Goal: Task Accomplishment & Management: Use online tool/utility

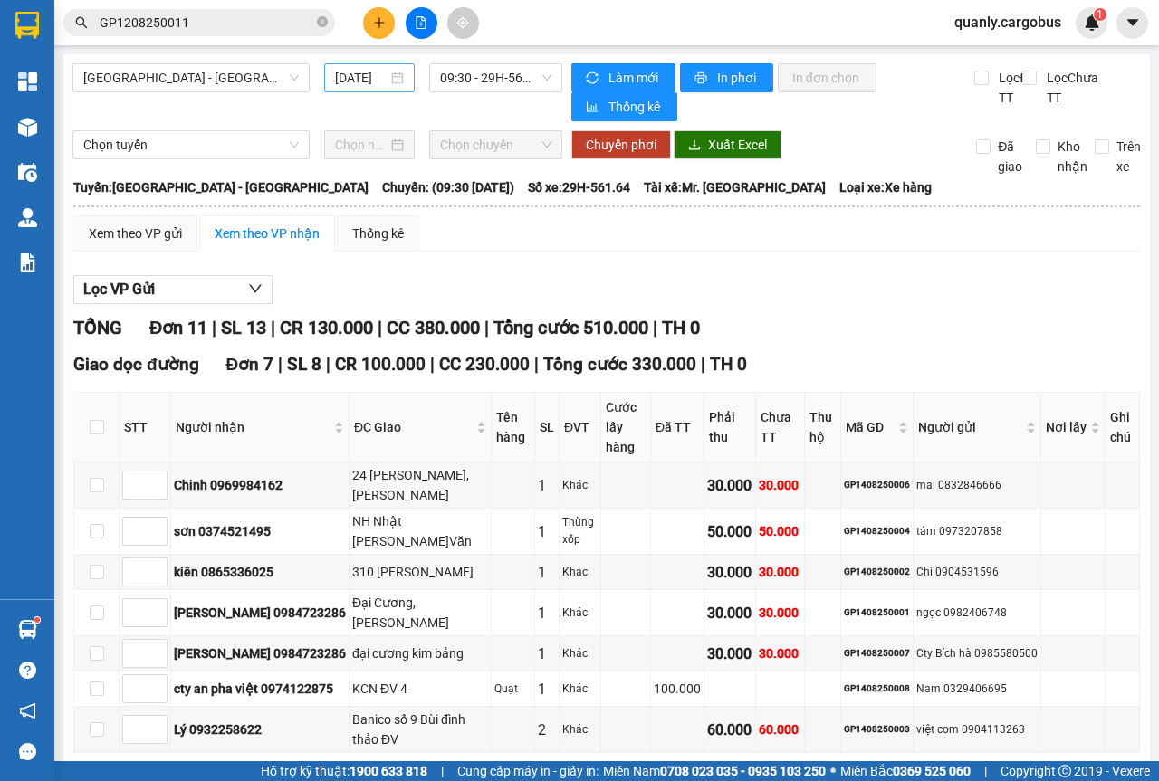
click at [398, 82] on div "[DATE]" at bounding box center [369, 78] width 69 height 20
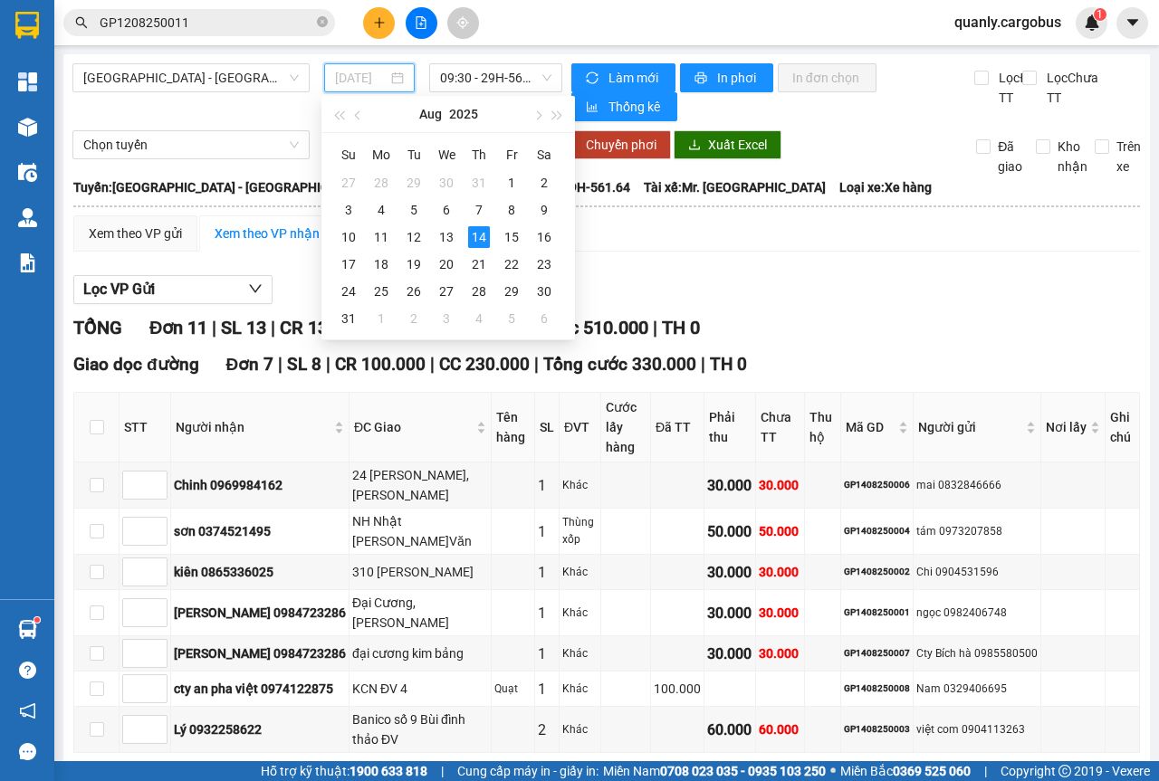
type input "[DATE]"
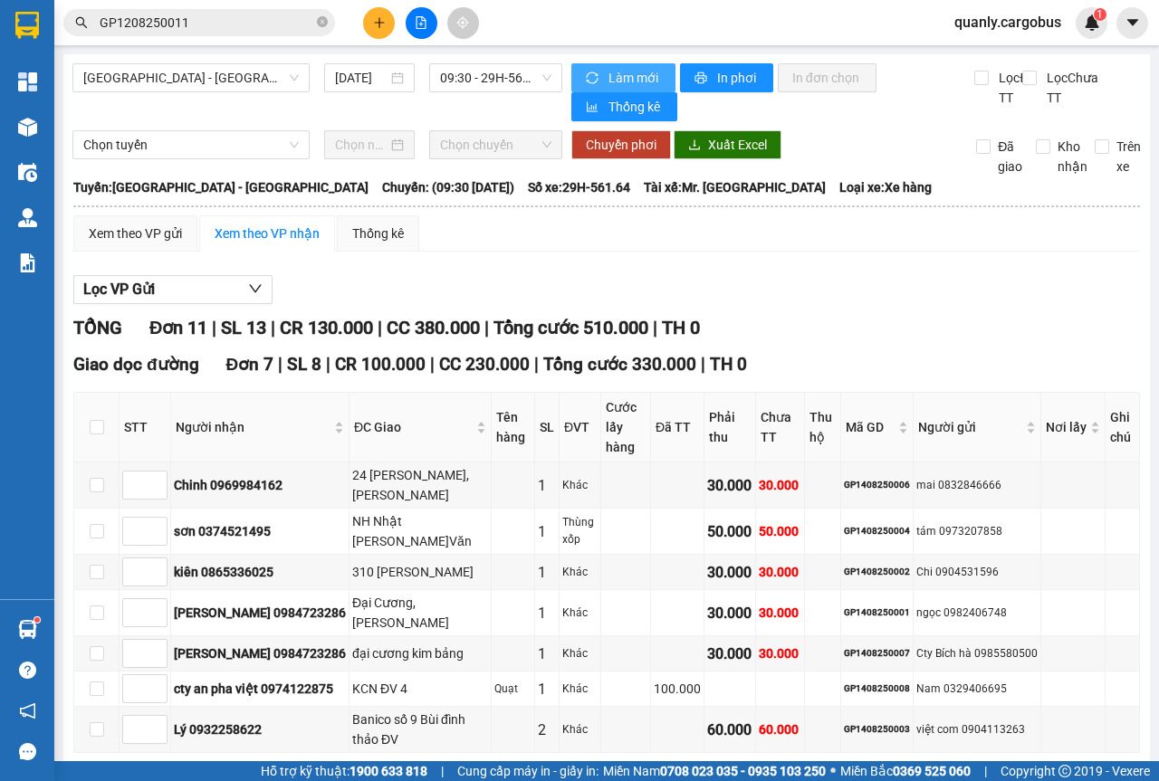
click at [608, 74] on span "Làm mới" at bounding box center [634, 78] width 52 height 20
click at [604, 75] on span "Làm mới" at bounding box center [630, 78] width 52 height 20
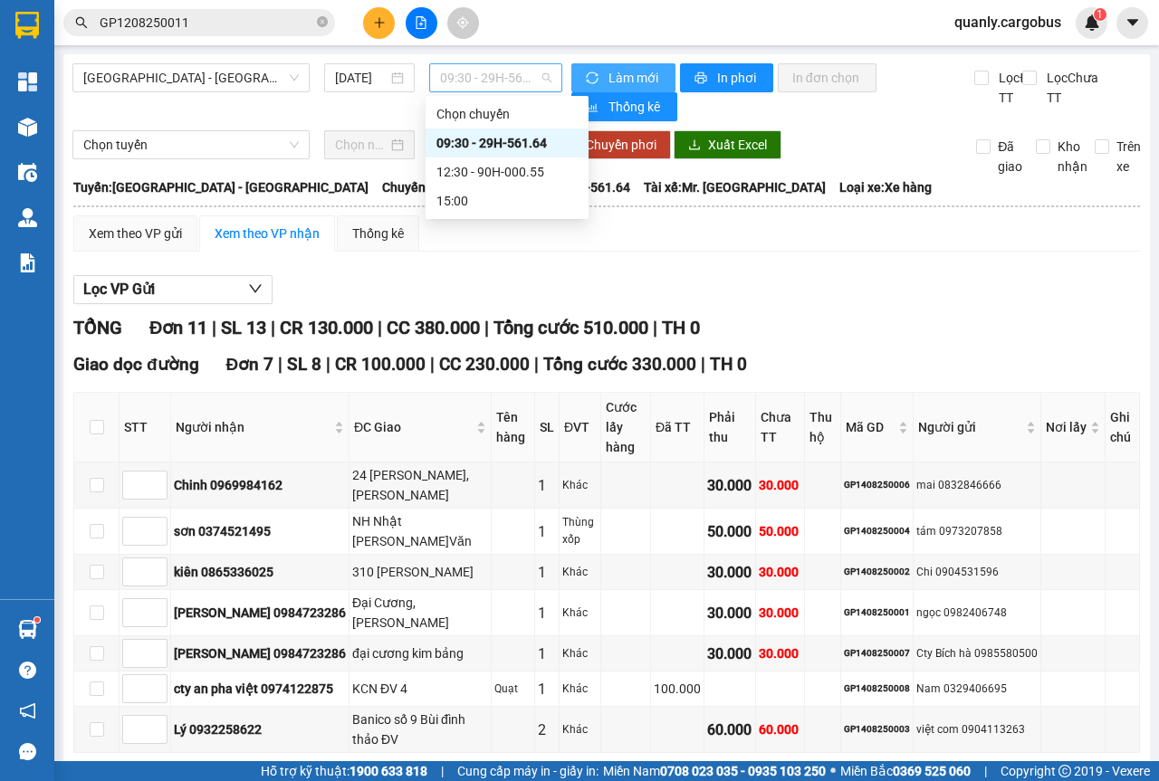
click at [530, 76] on span "09:30 - 29H-561.64" at bounding box center [495, 77] width 110 height 27
click at [504, 167] on div "12:30 - 90H-000.55" at bounding box center [506, 172] width 141 height 20
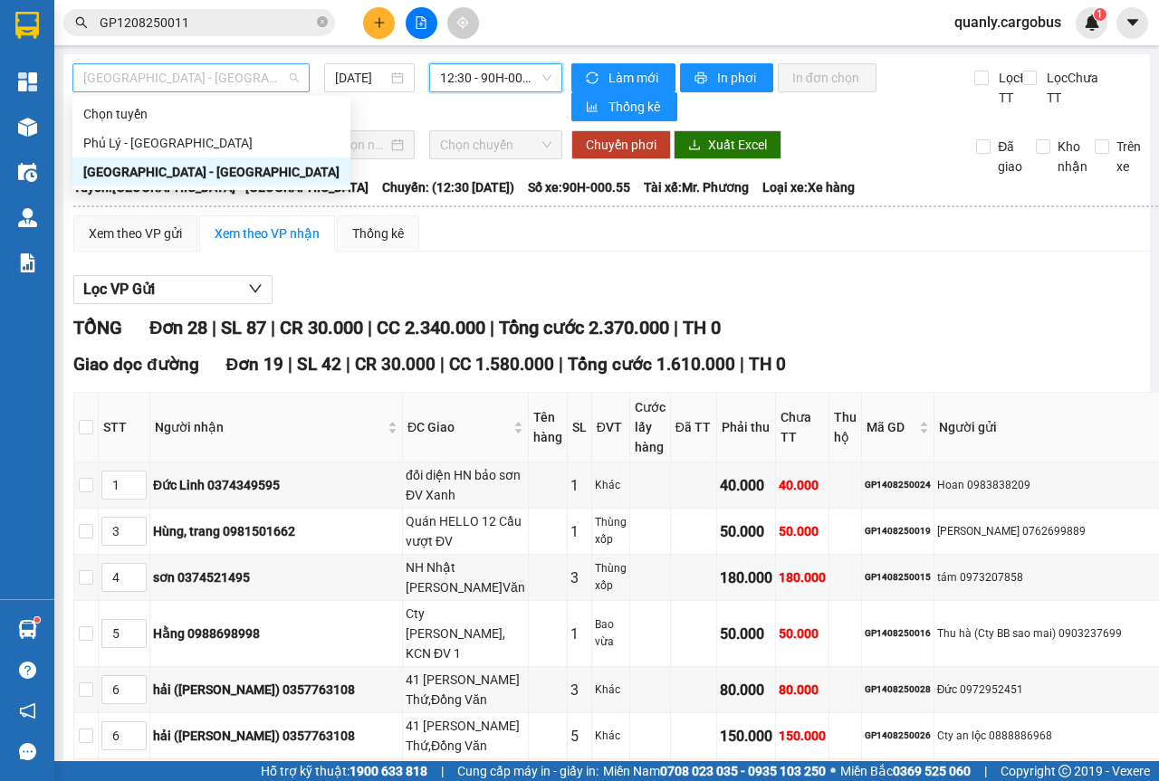
click at [284, 72] on span "[GEOGRAPHIC_DATA] - [GEOGRAPHIC_DATA]" at bounding box center [190, 77] width 215 height 27
click at [118, 143] on div "Phủ Lý - [GEOGRAPHIC_DATA]" at bounding box center [211, 143] width 256 height 20
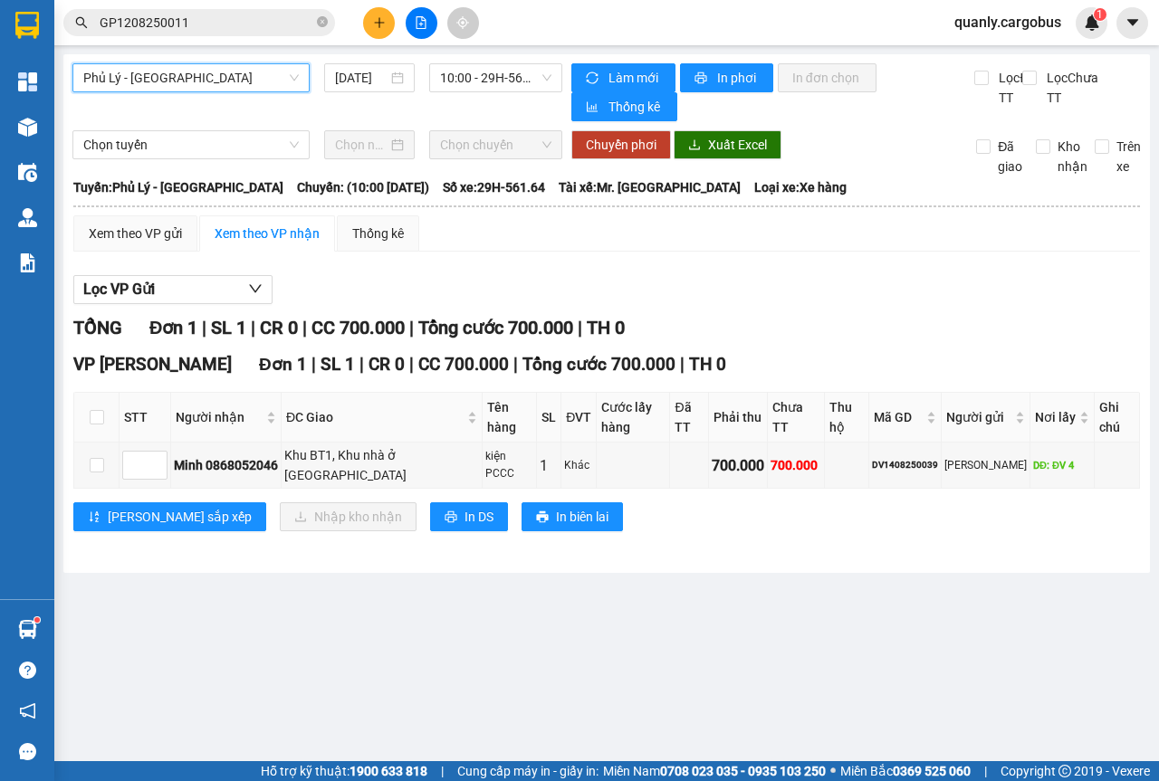
drag, startPoint x: 403, startPoint y: 86, endPoint x: 409, endPoint y: 100, distance: 15.0
click at [405, 86] on div "[DATE]" at bounding box center [369, 77] width 91 height 29
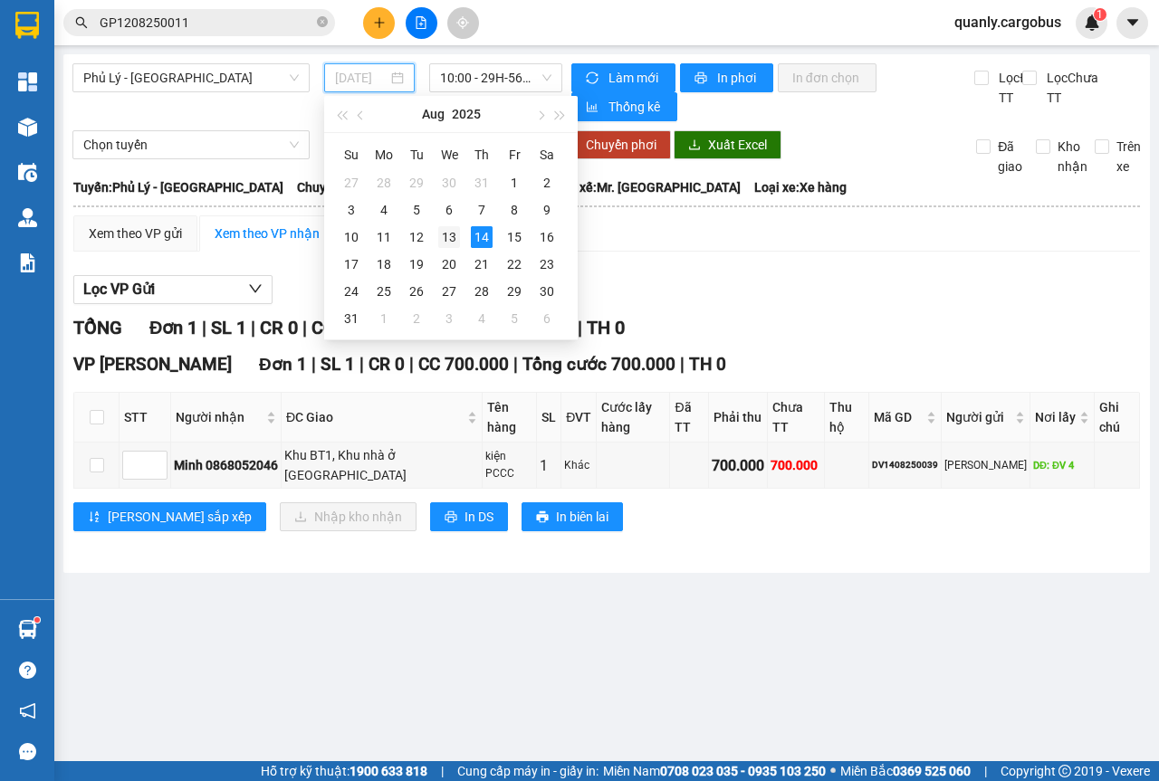
click at [453, 241] on div "13" at bounding box center [449, 237] width 22 height 22
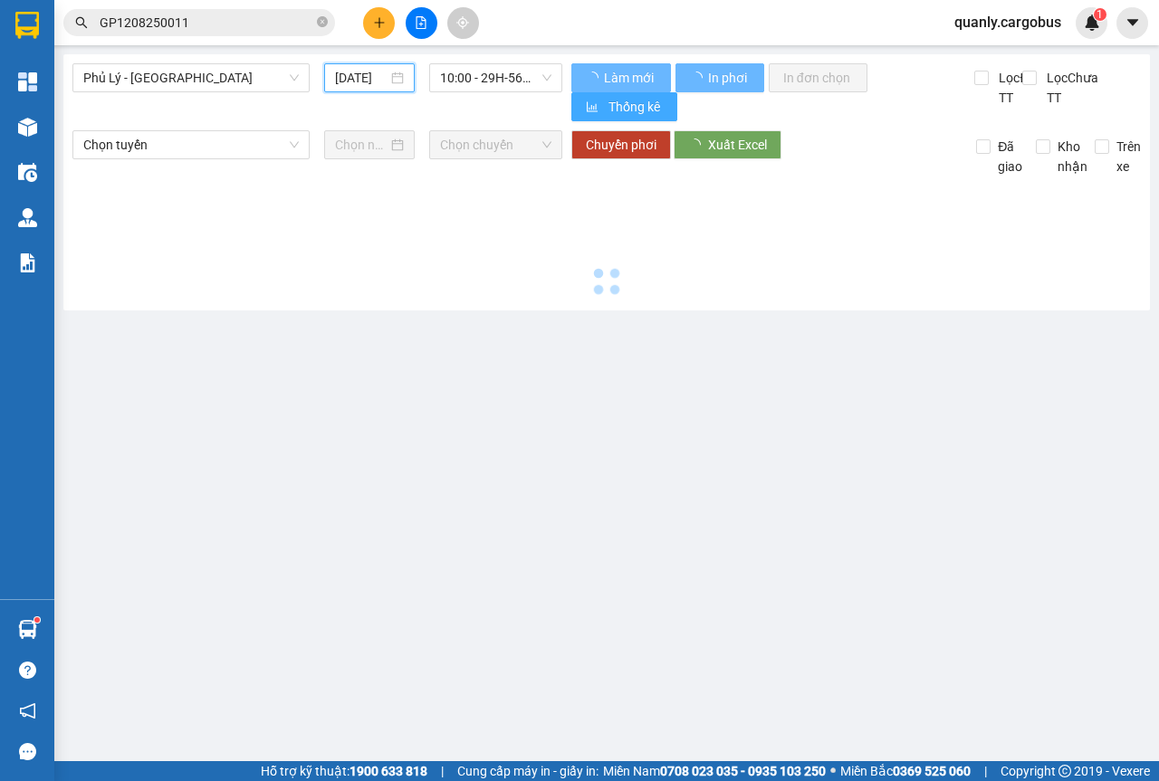
type input "[DATE]"
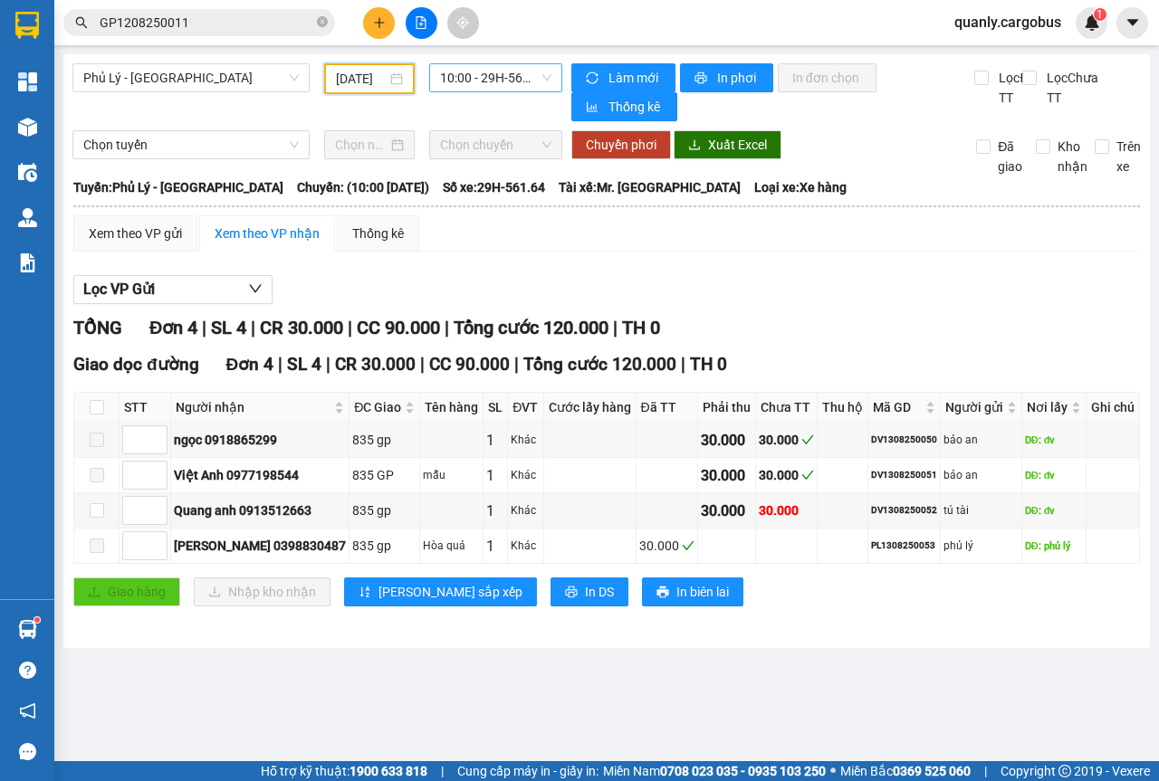
click at [548, 81] on span "10:00 - 29H-561.64" at bounding box center [495, 77] width 110 height 27
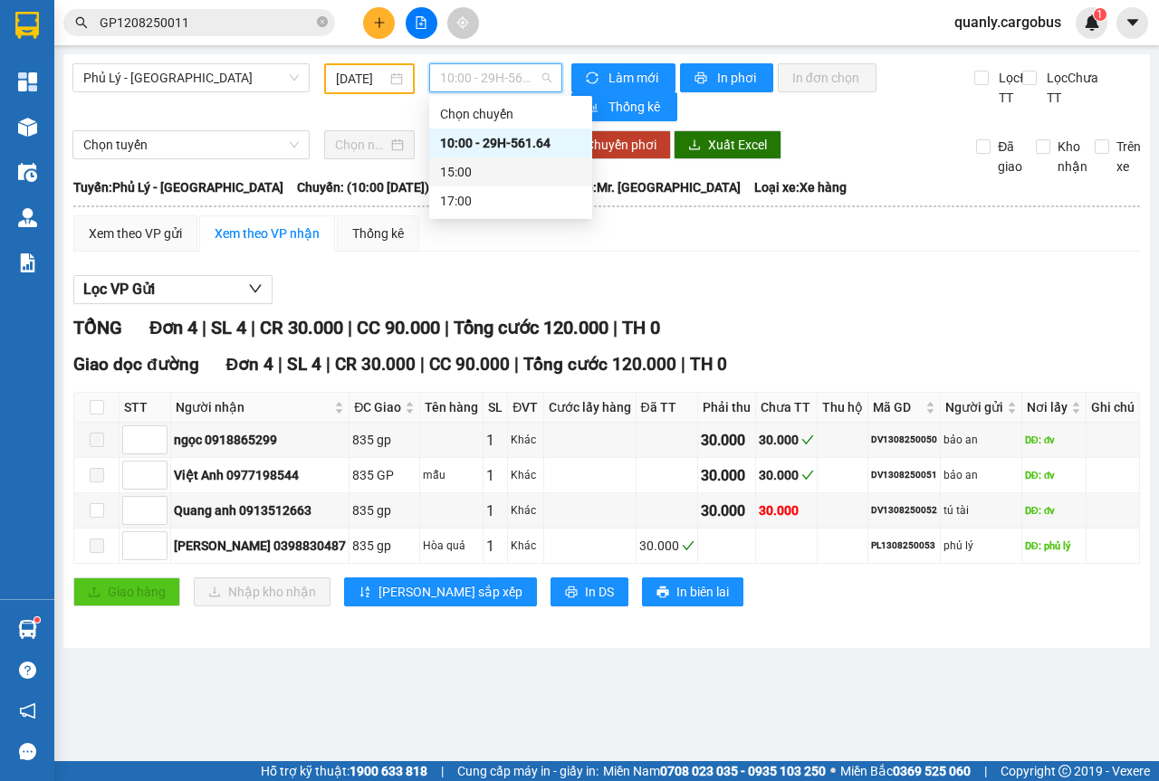
click at [453, 172] on div "15:00" at bounding box center [510, 172] width 141 height 20
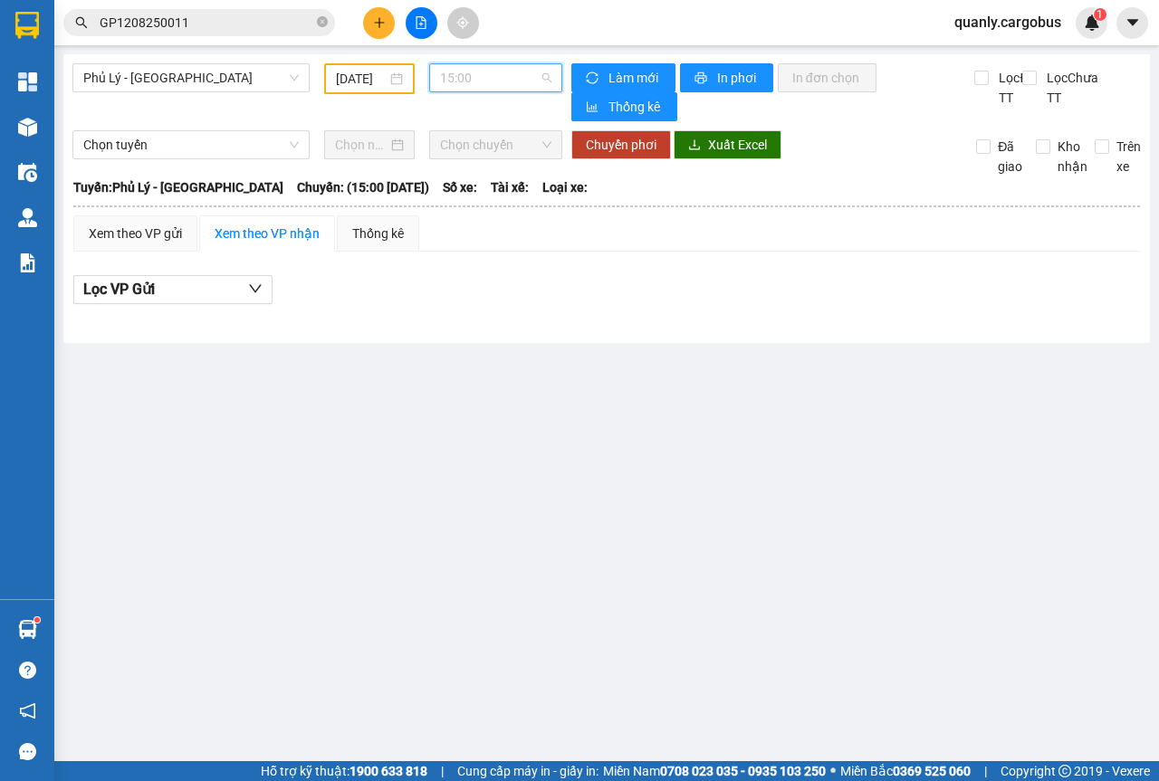
click at [545, 77] on span "15:00" at bounding box center [495, 77] width 110 height 27
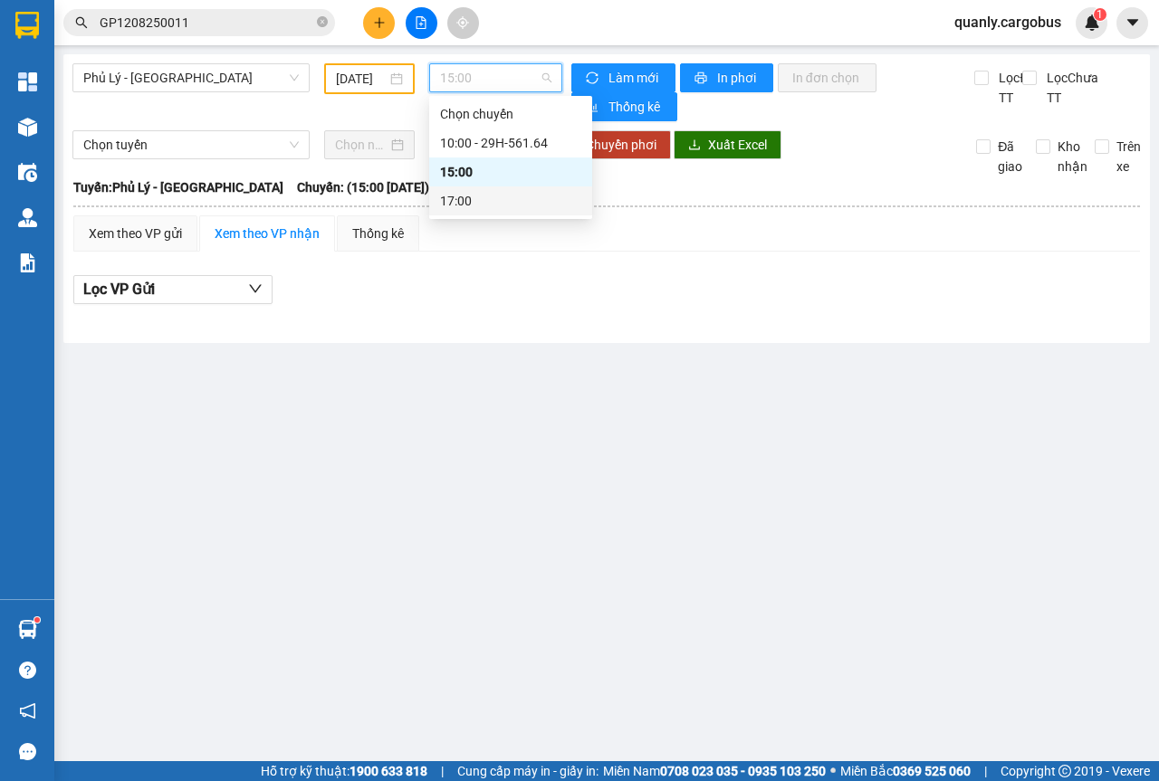
click at [458, 203] on div "17:00" at bounding box center [510, 201] width 141 height 20
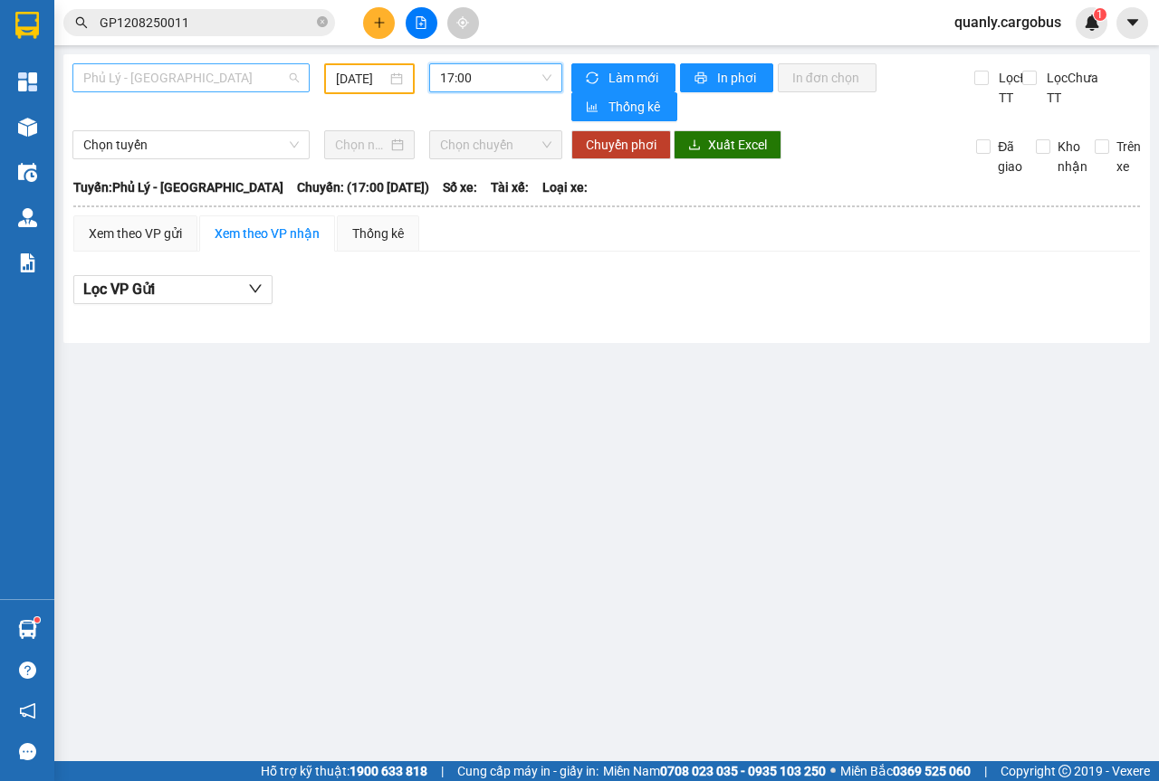
click at [291, 80] on span "Phủ Lý - [GEOGRAPHIC_DATA]" at bounding box center [190, 77] width 215 height 27
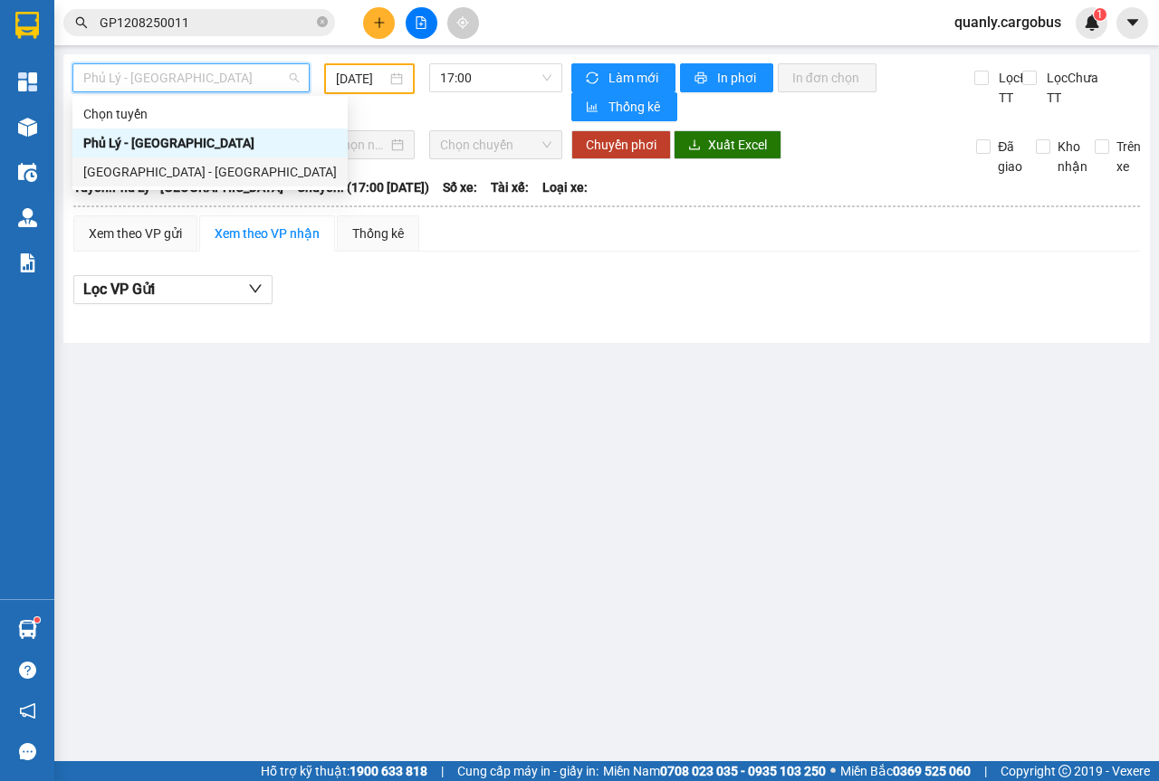
drag, startPoint x: 161, startPoint y: 167, endPoint x: 181, endPoint y: 162, distance: 20.6
click at [163, 167] on div "[GEOGRAPHIC_DATA] - [GEOGRAPHIC_DATA]" at bounding box center [209, 172] width 253 height 20
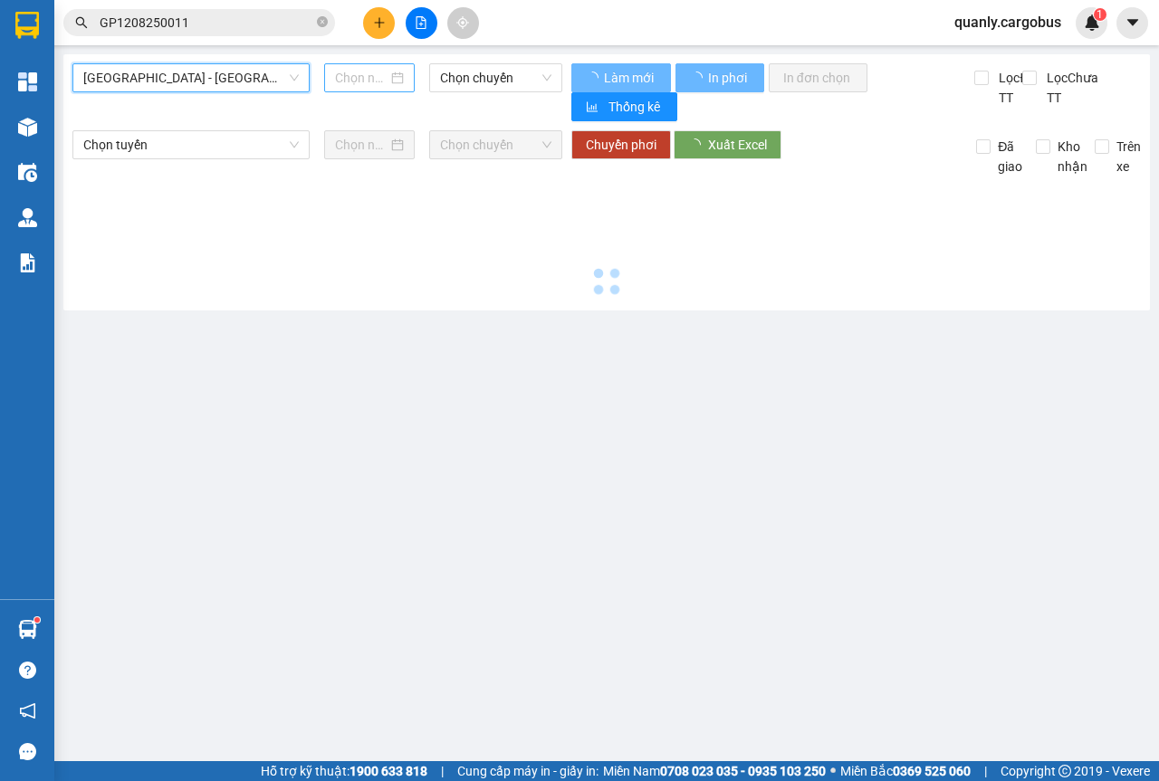
type input "[DATE]"
